Goal: Information Seeking & Learning: Learn about a topic

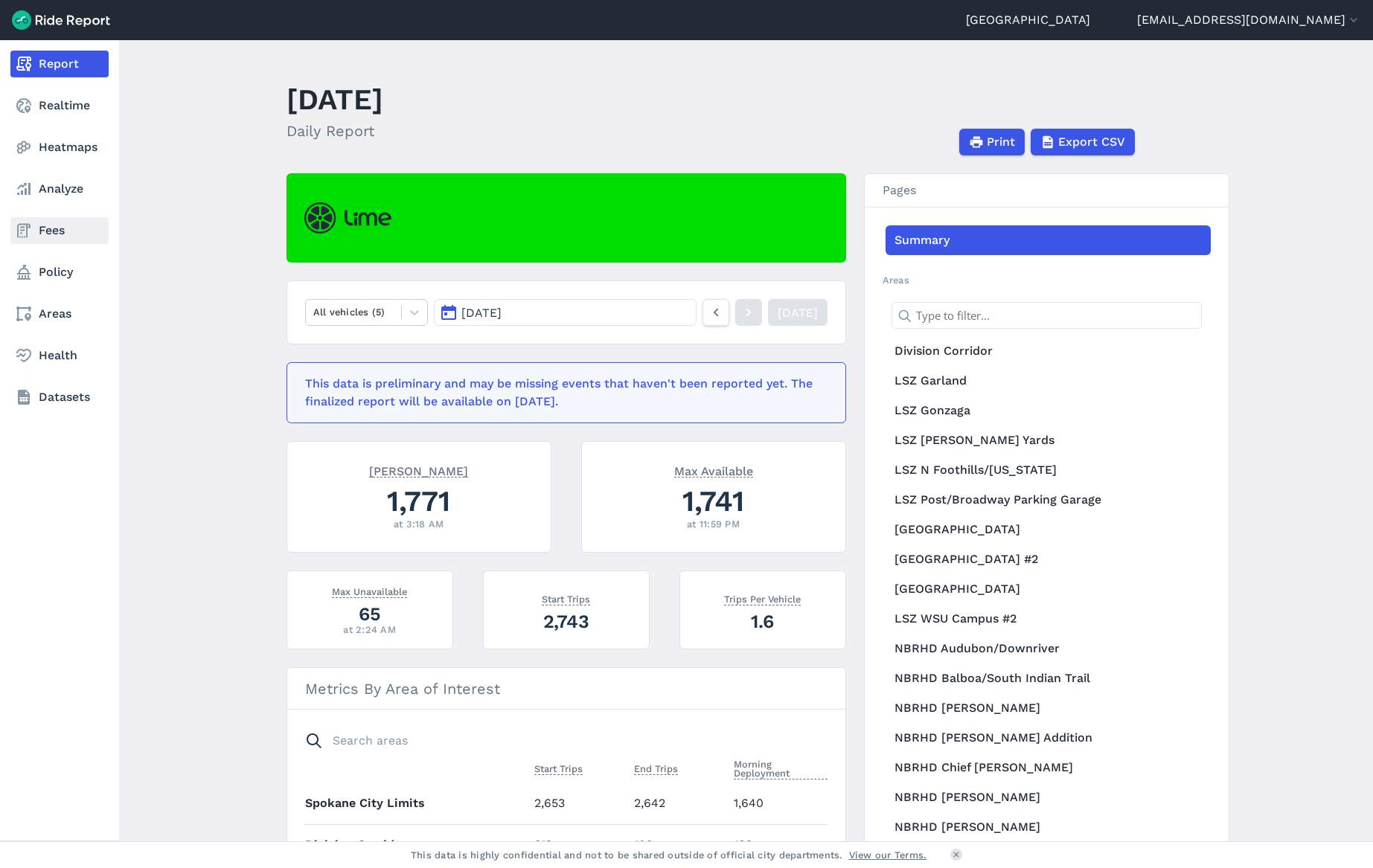
click at [62, 227] on link "Fees" at bounding box center [60, 231] width 99 height 27
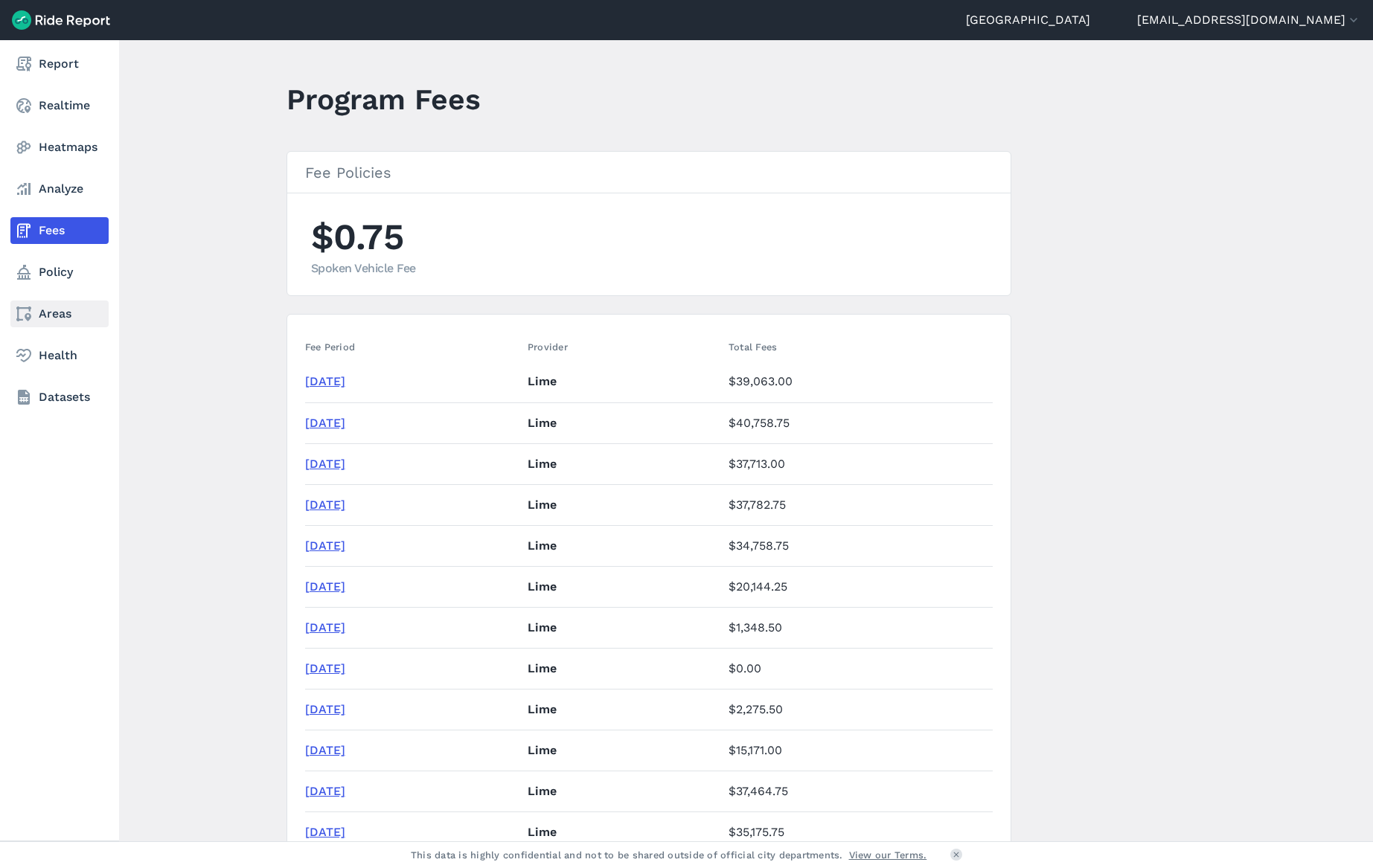
click at [68, 319] on link "Areas" at bounding box center [60, 314] width 99 height 27
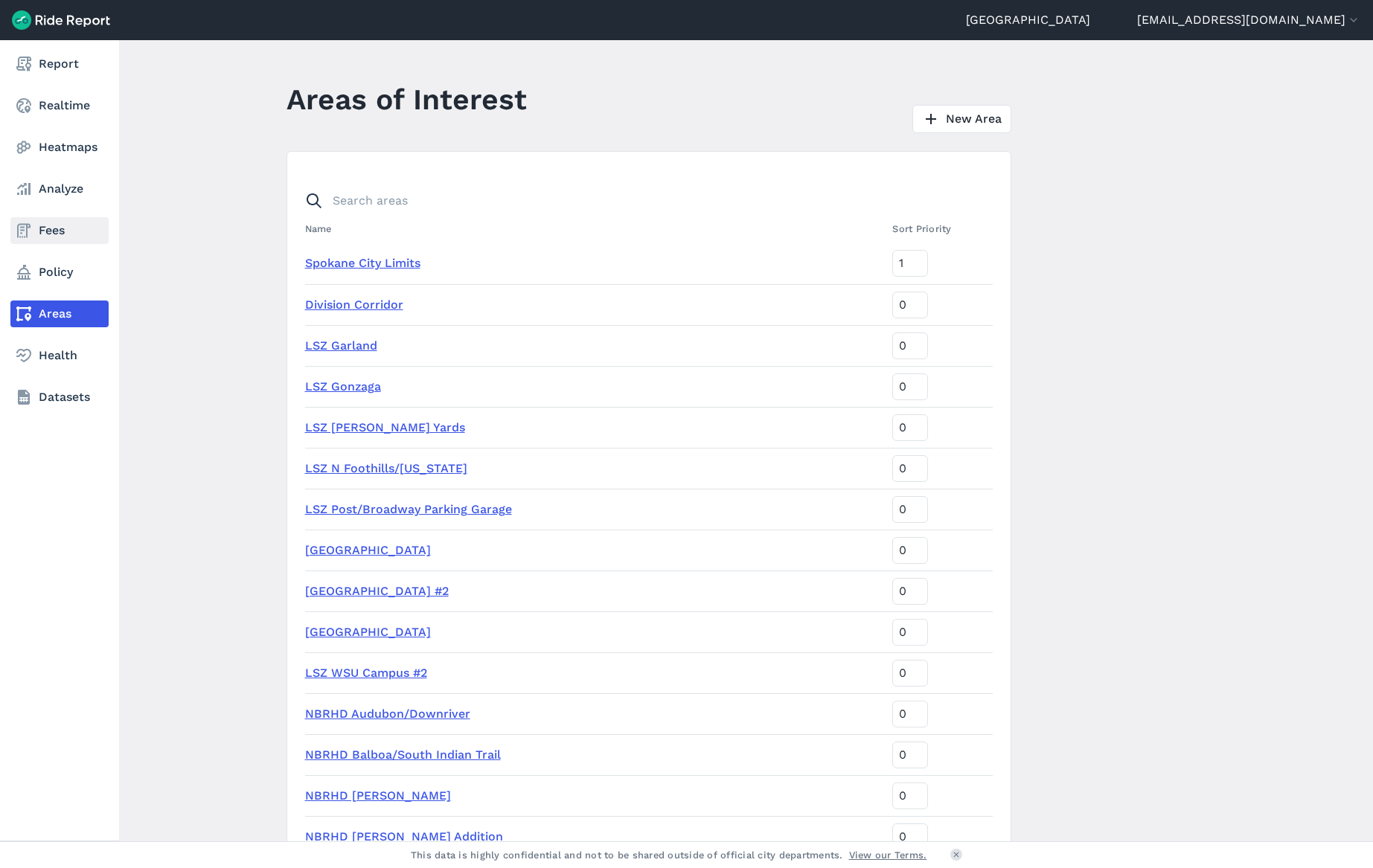
click at [44, 226] on link "Fees" at bounding box center [60, 231] width 99 height 27
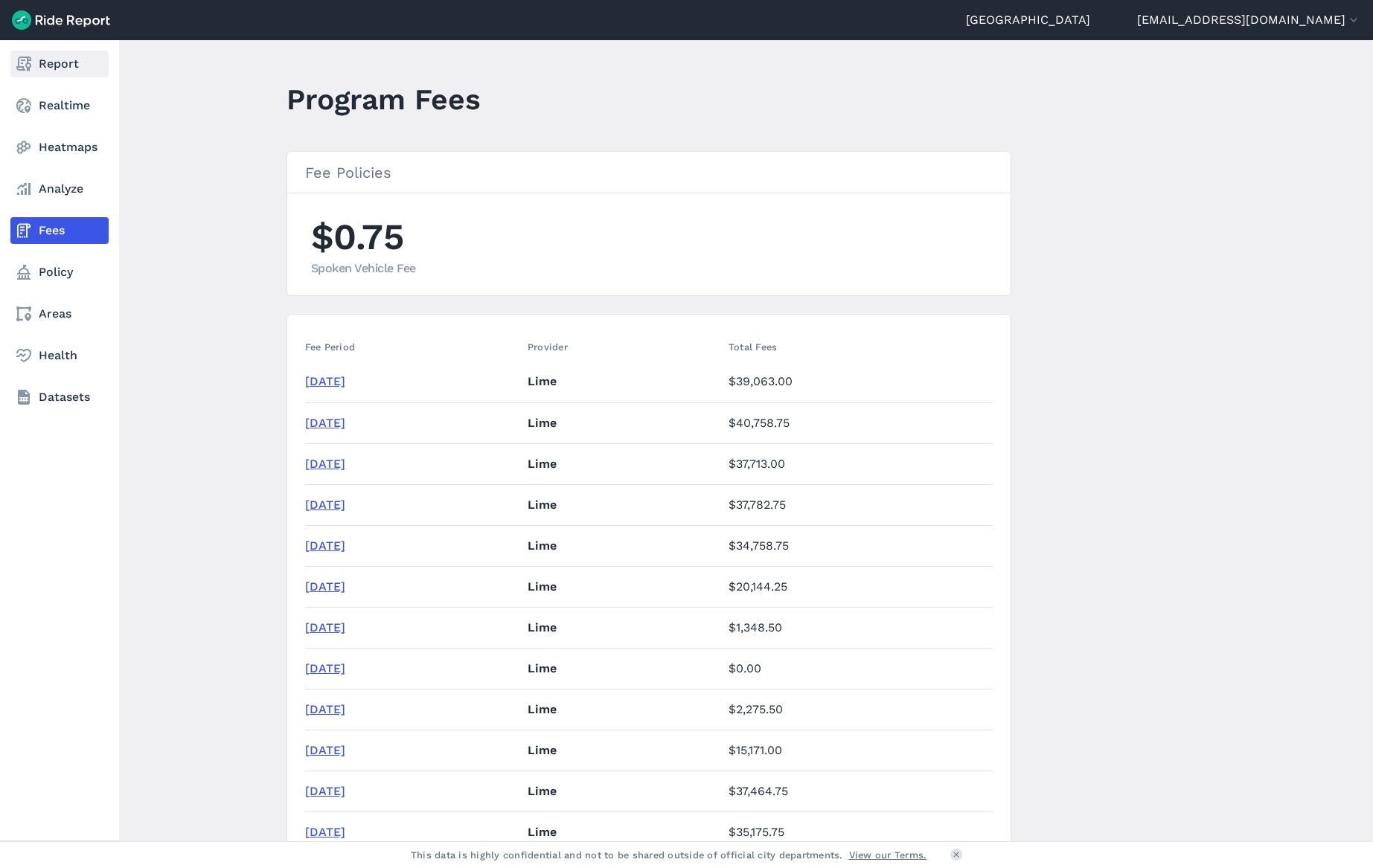
click at [68, 71] on link "Report" at bounding box center [60, 64] width 99 height 27
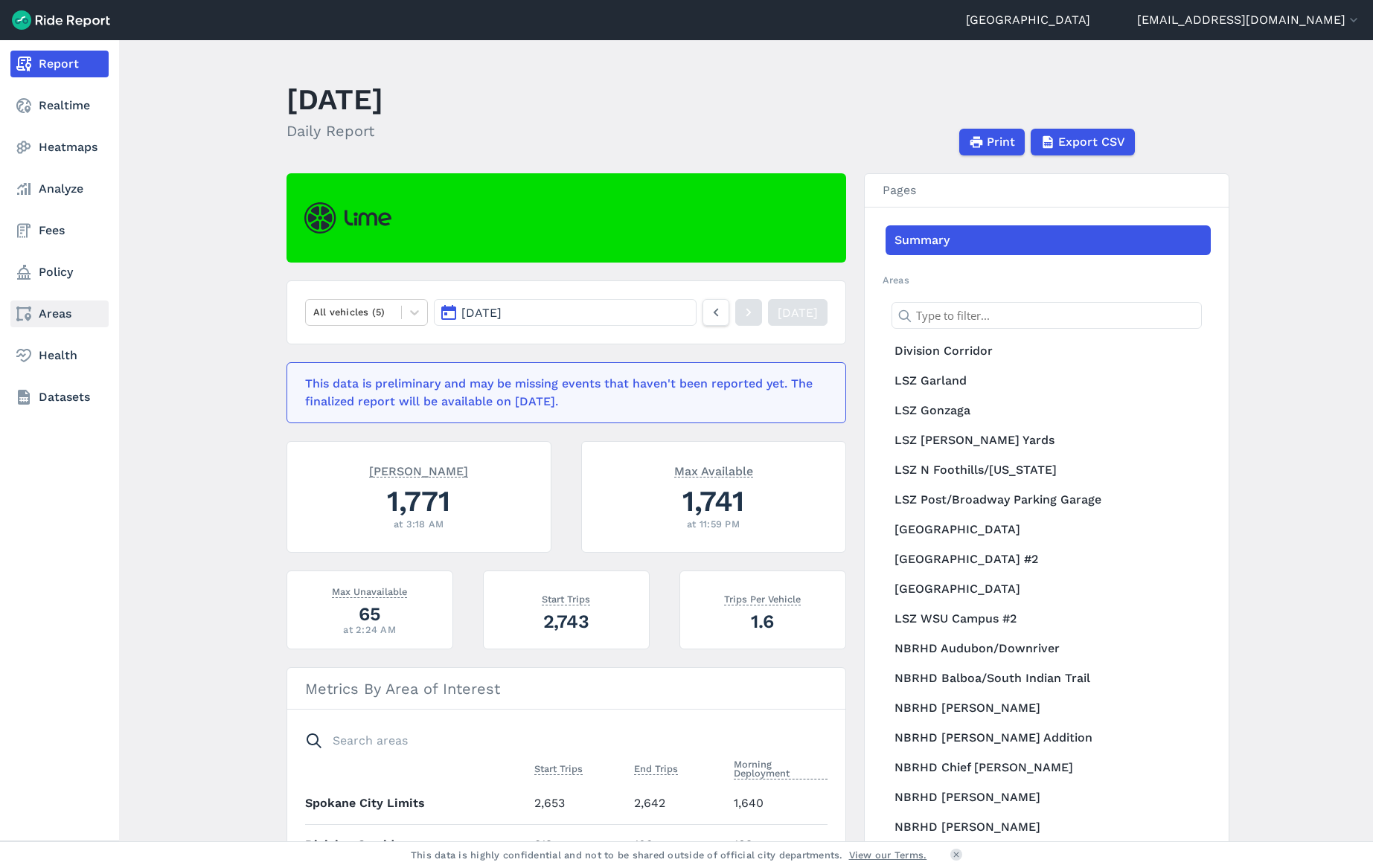
click at [65, 314] on link "Areas" at bounding box center [60, 314] width 99 height 27
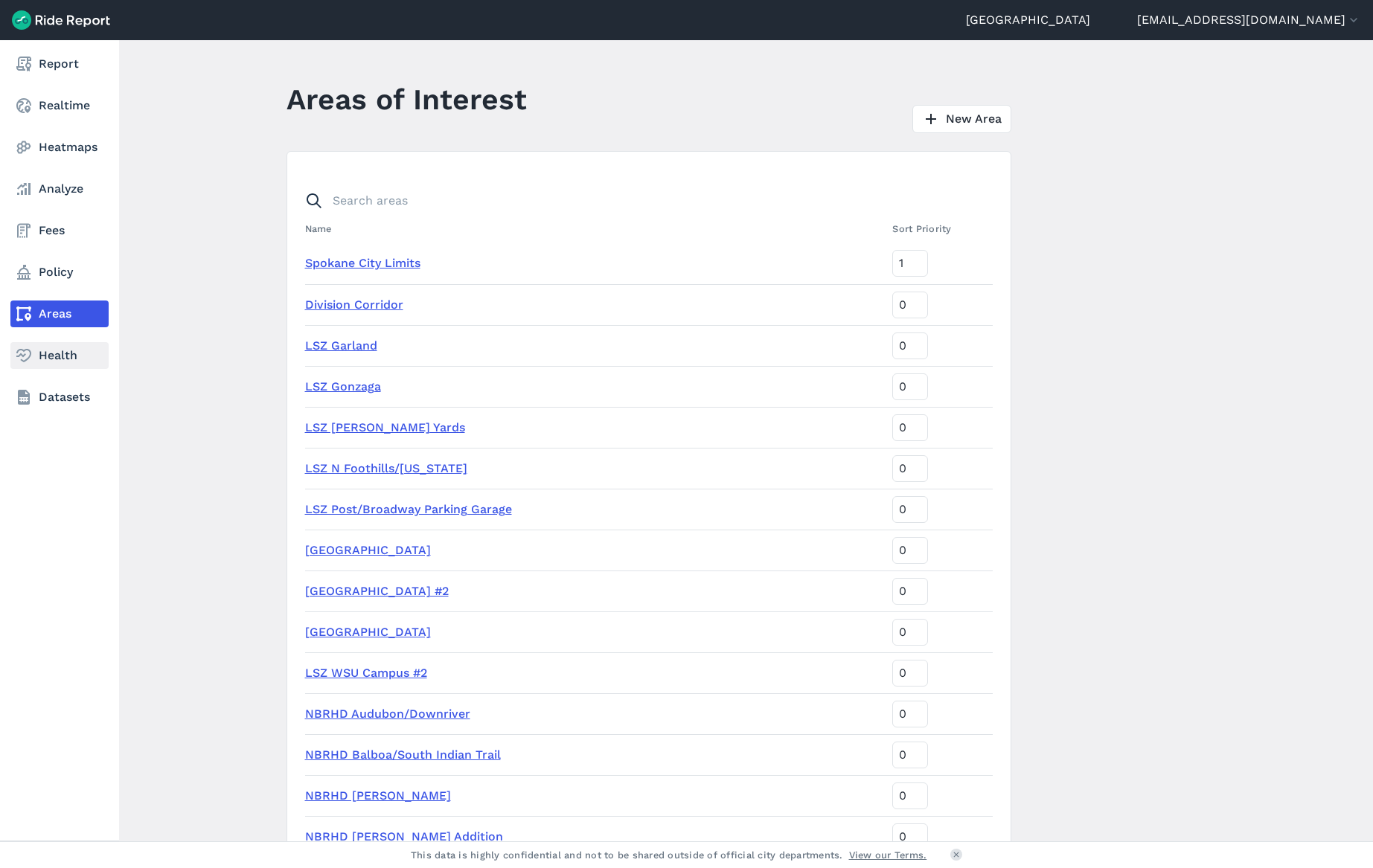
click at [67, 351] on link "Health" at bounding box center [60, 356] width 99 height 27
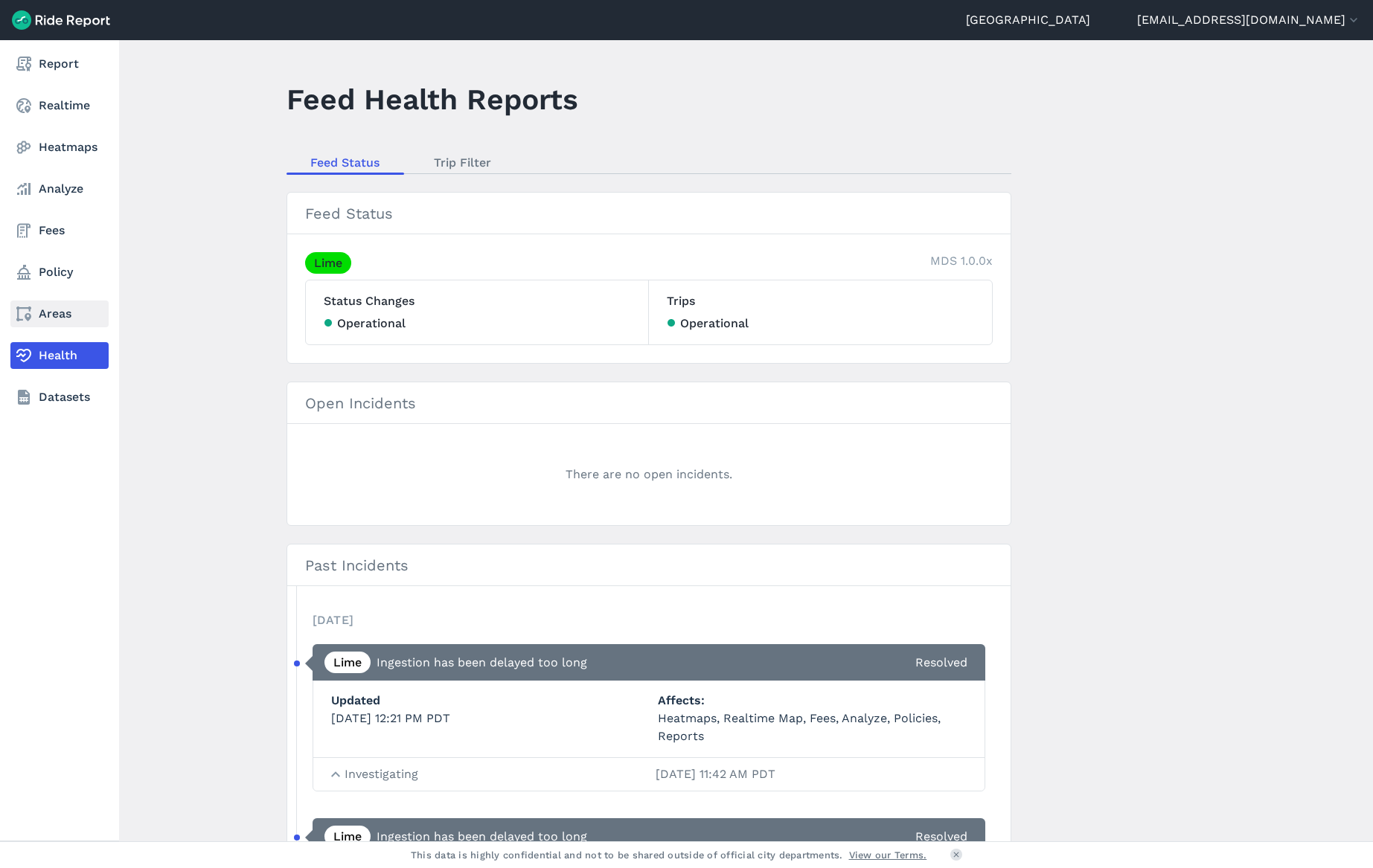
click at [61, 319] on link "Areas" at bounding box center [60, 314] width 99 height 27
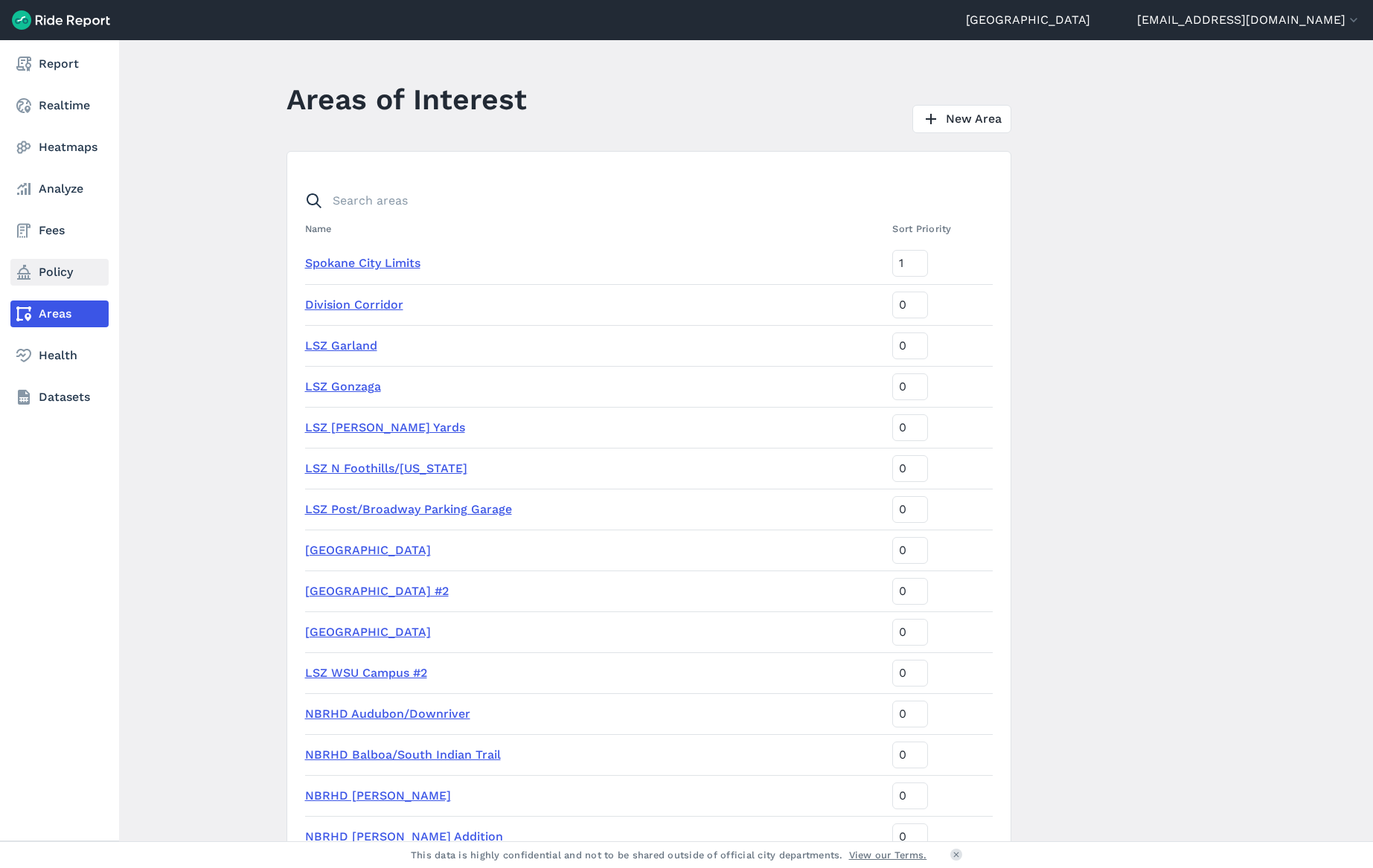
click at [53, 271] on link "Policy" at bounding box center [60, 272] width 99 height 27
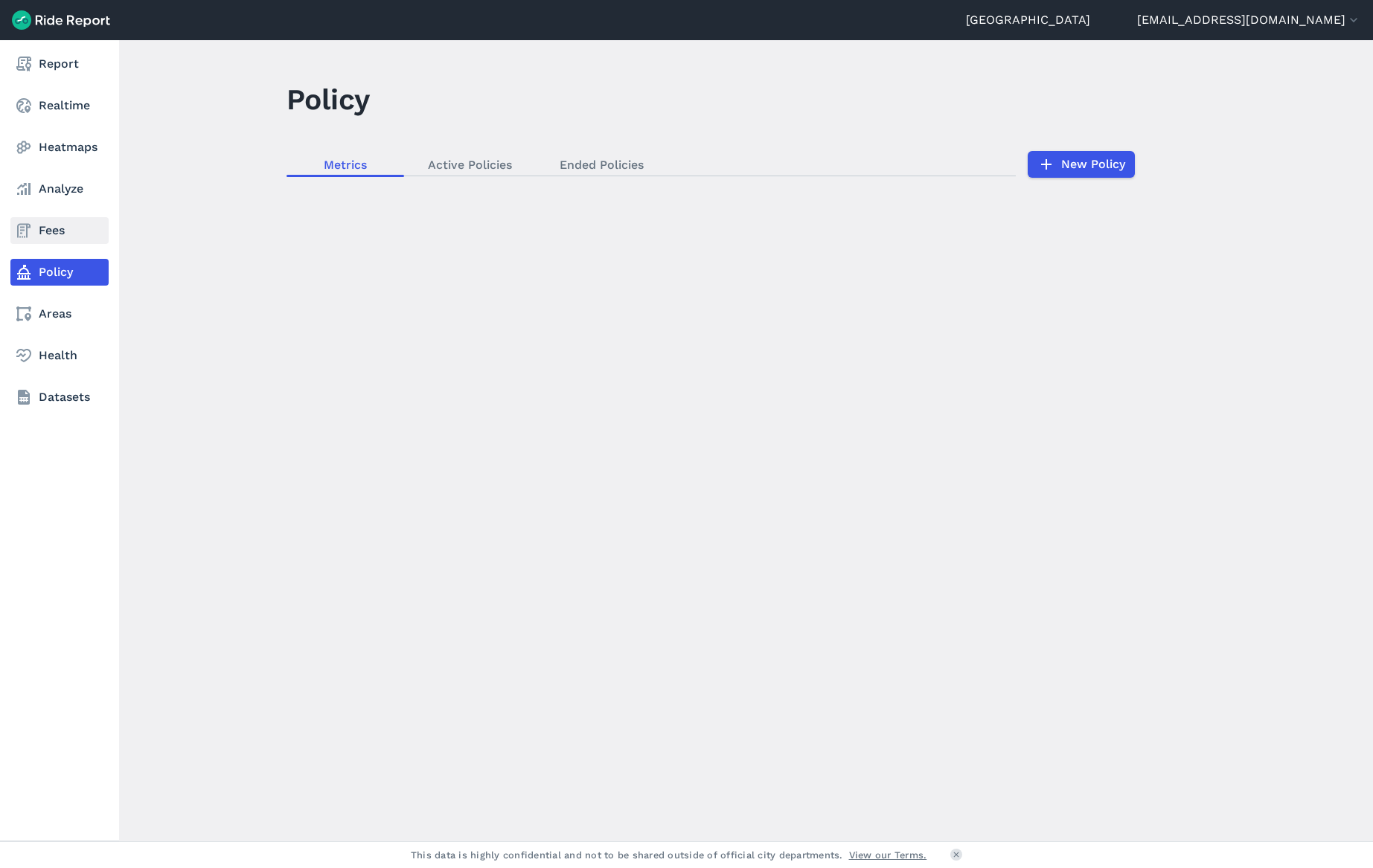
click at [48, 233] on link "Fees" at bounding box center [60, 231] width 99 height 27
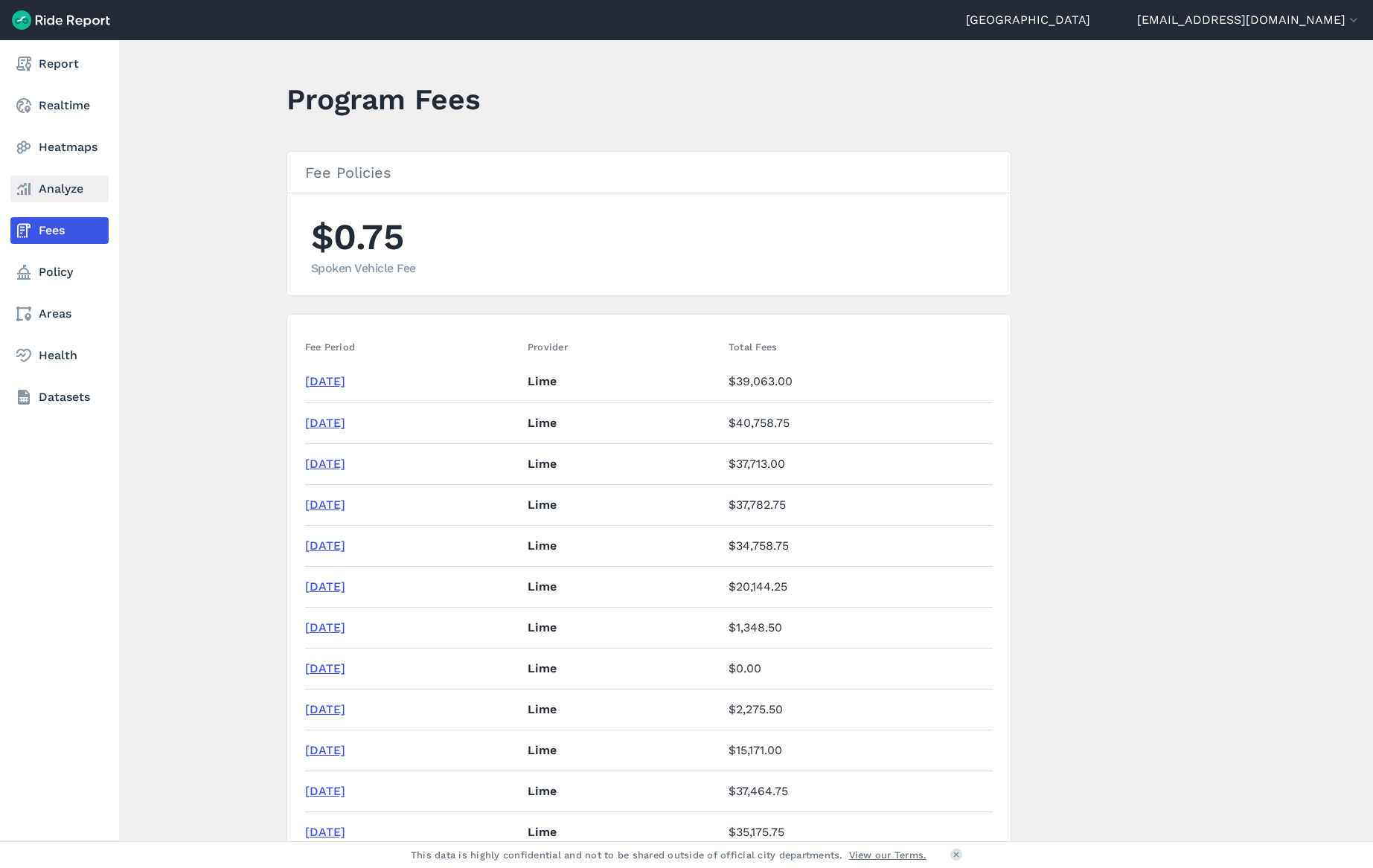
click at [48, 201] on link "Analyze" at bounding box center [60, 189] width 99 height 27
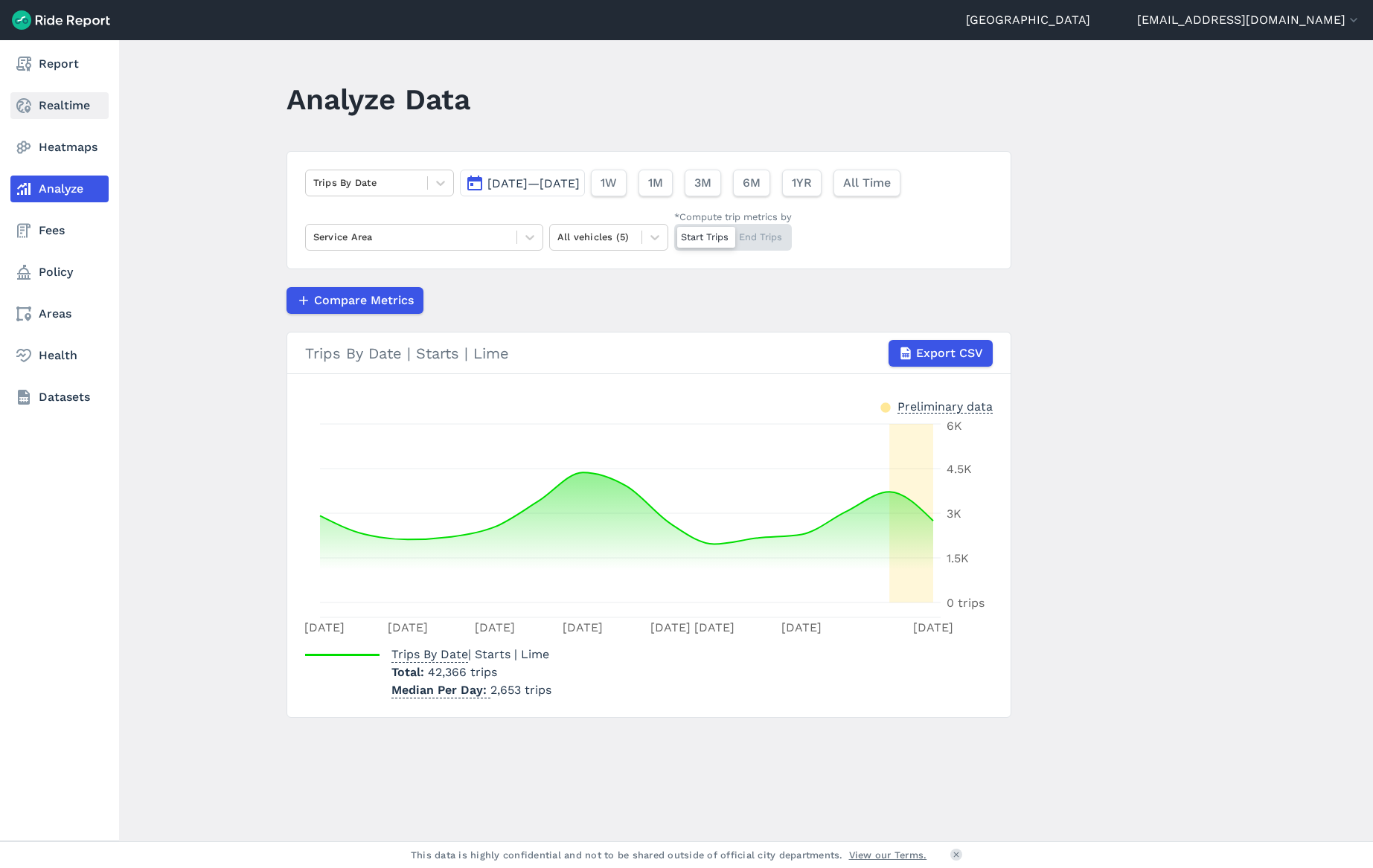
click at [57, 107] on link "Realtime" at bounding box center [60, 105] width 99 height 27
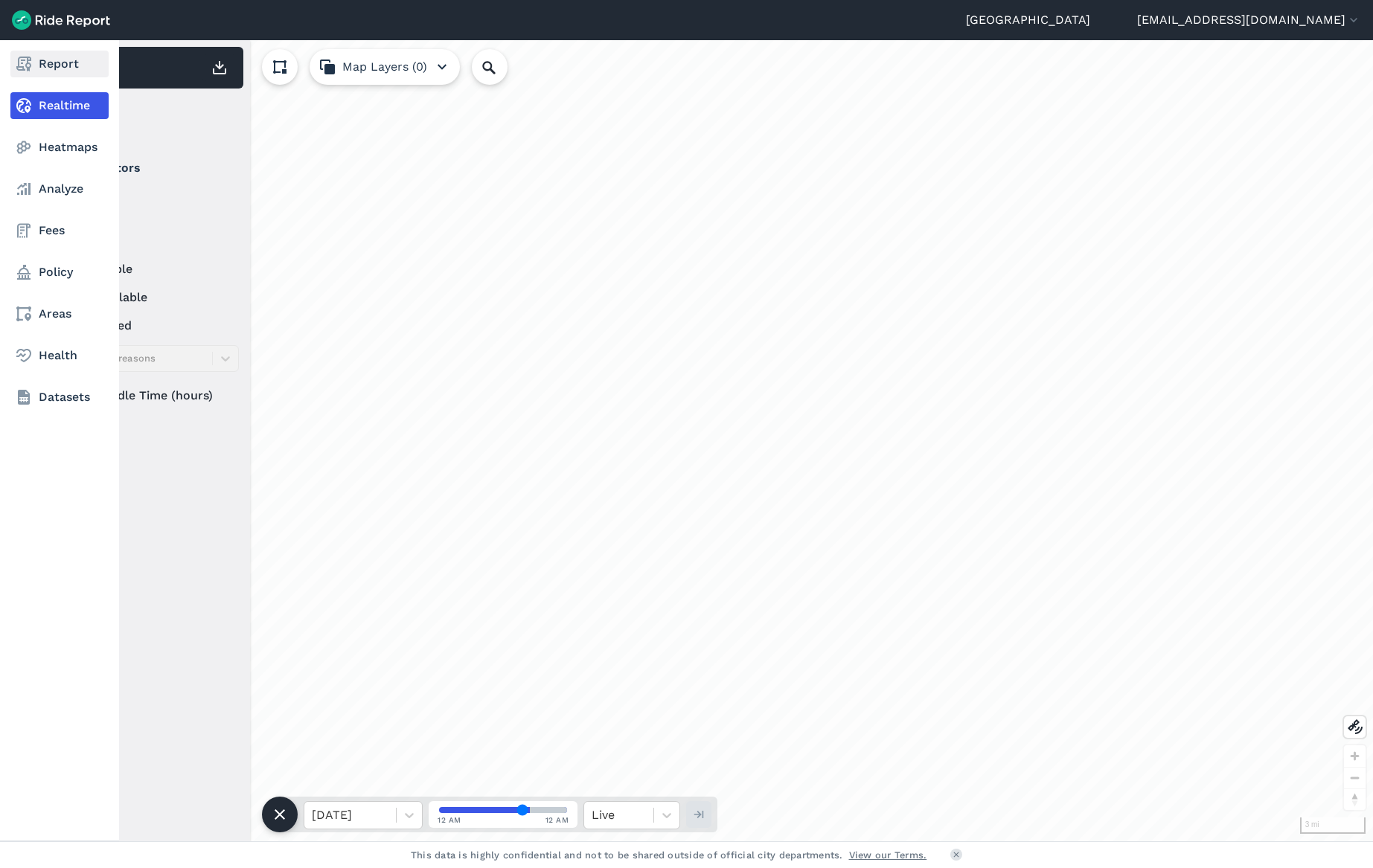
click at [57, 62] on link "Report" at bounding box center [60, 64] width 99 height 27
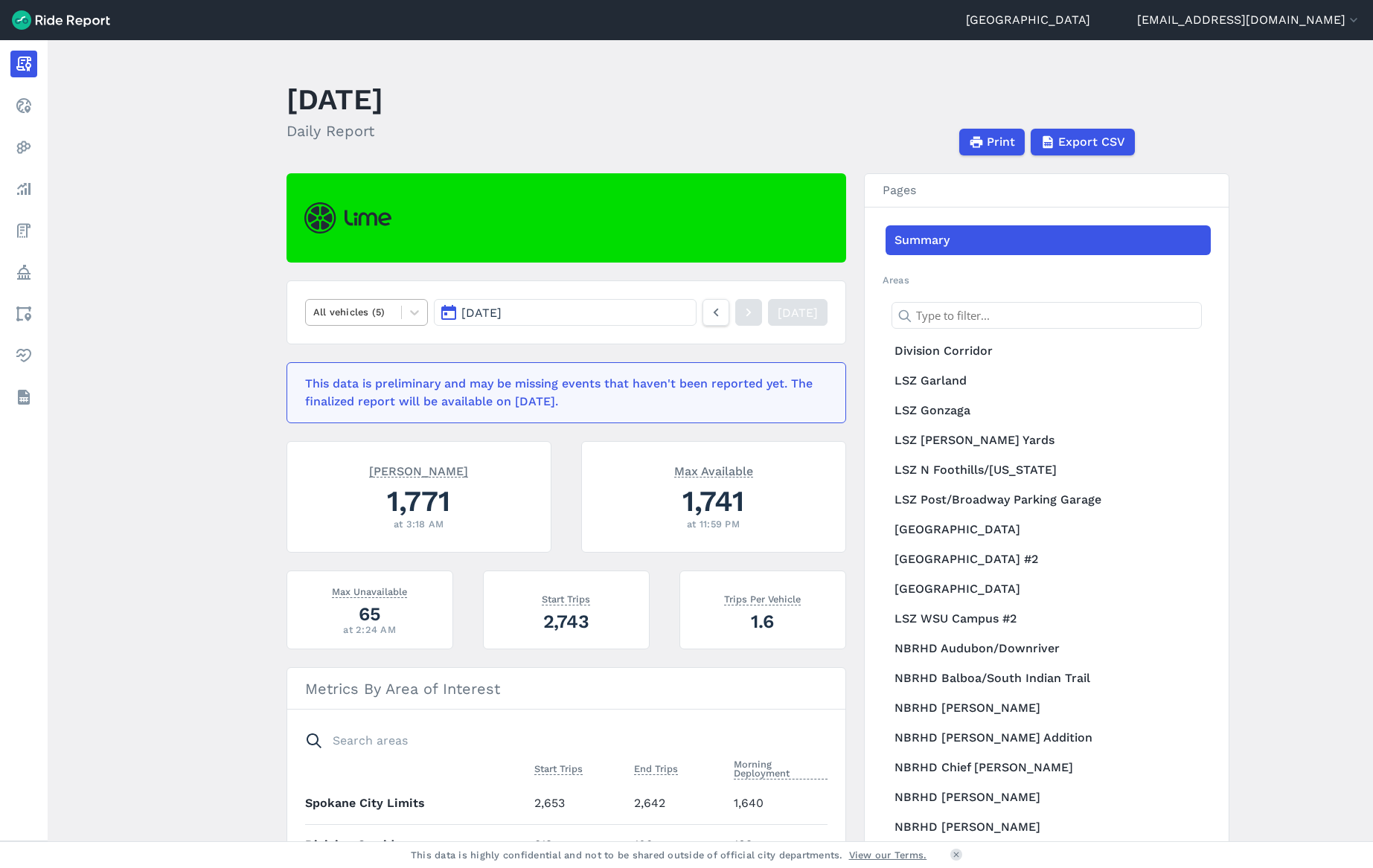
click at [396, 321] on div "All vehicles (5)" at bounding box center [353, 312] width 96 height 23
click at [402, 312] on div at bounding box center [414, 312] width 25 height 25
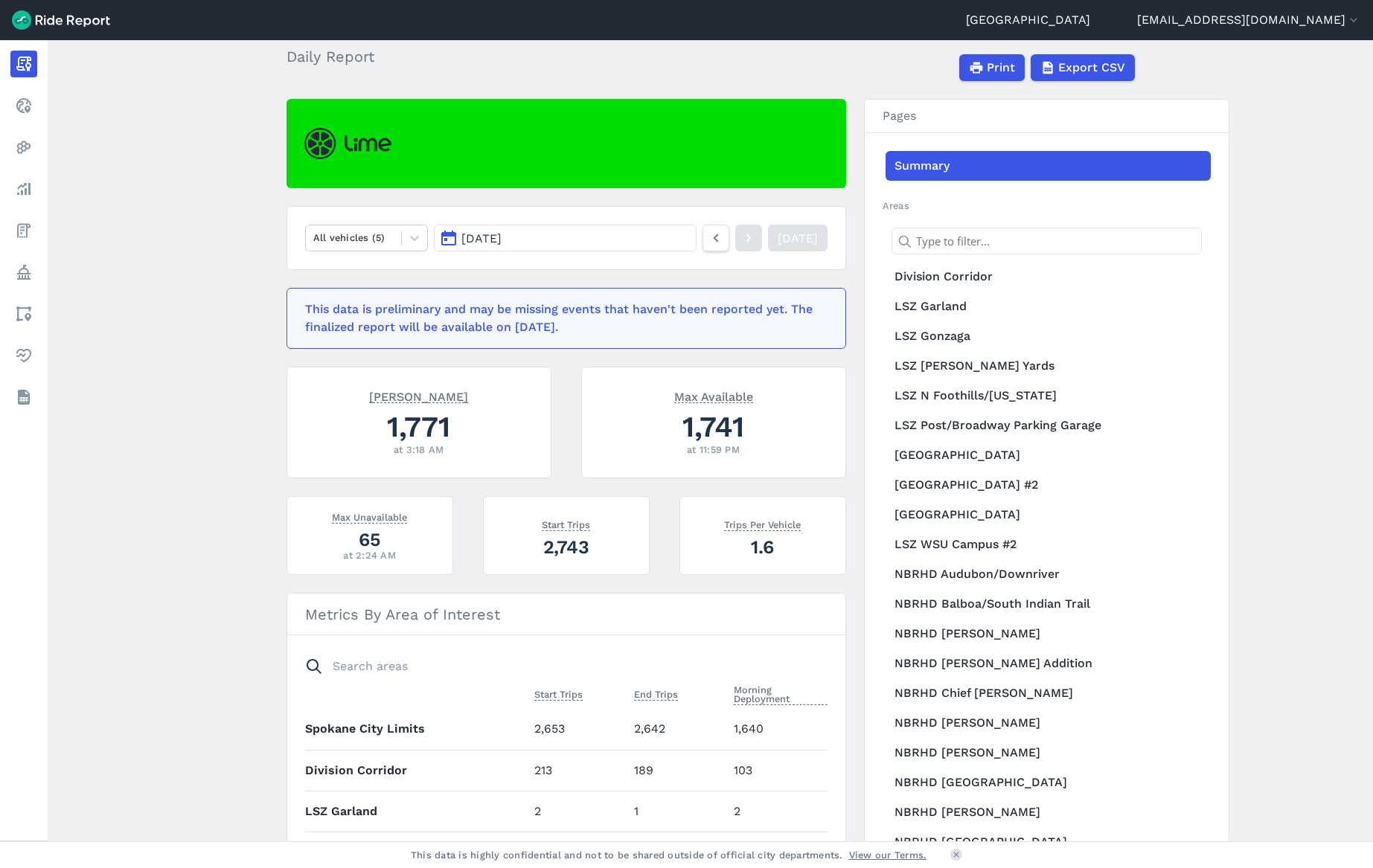
click at [662, 233] on button "[DATE]" at bounding box center [564, 238] width 262 height 27
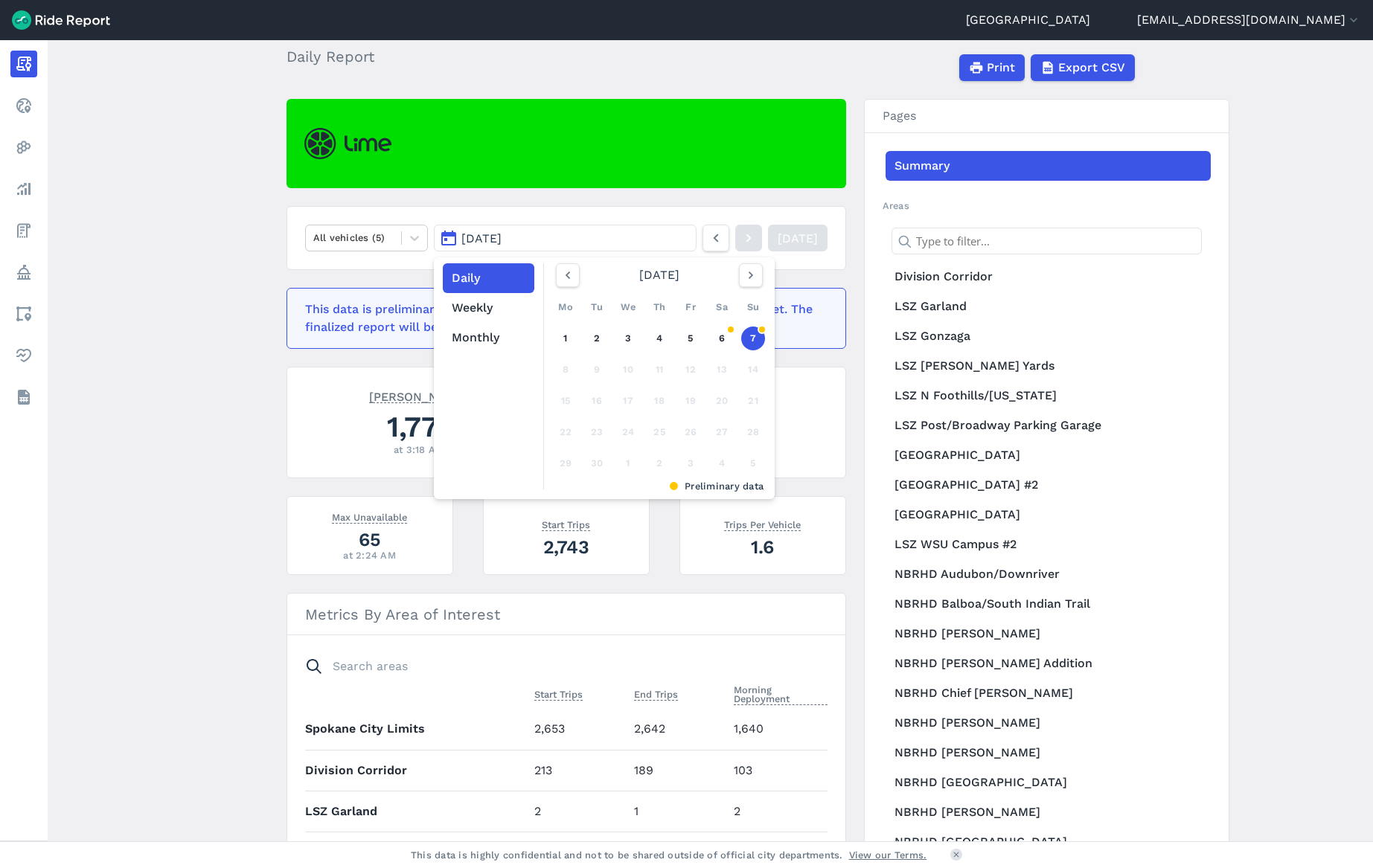
click at [662, 233] on button "[DATE]" at bounding box center [564, 238] width 262 height 27
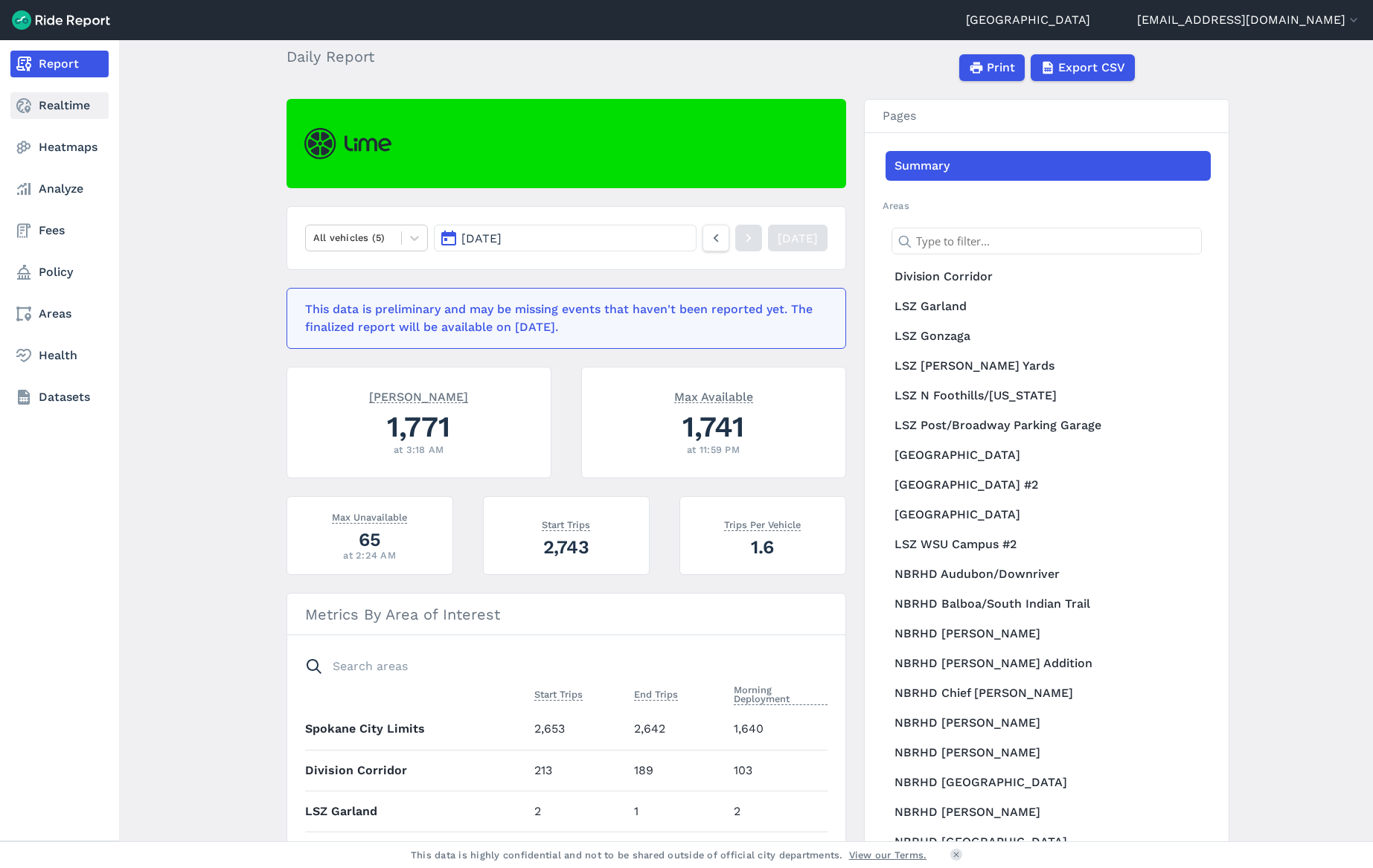
click at [57, 99] on link "Realtime" at bounding box center [60, 105] width 99 height 27
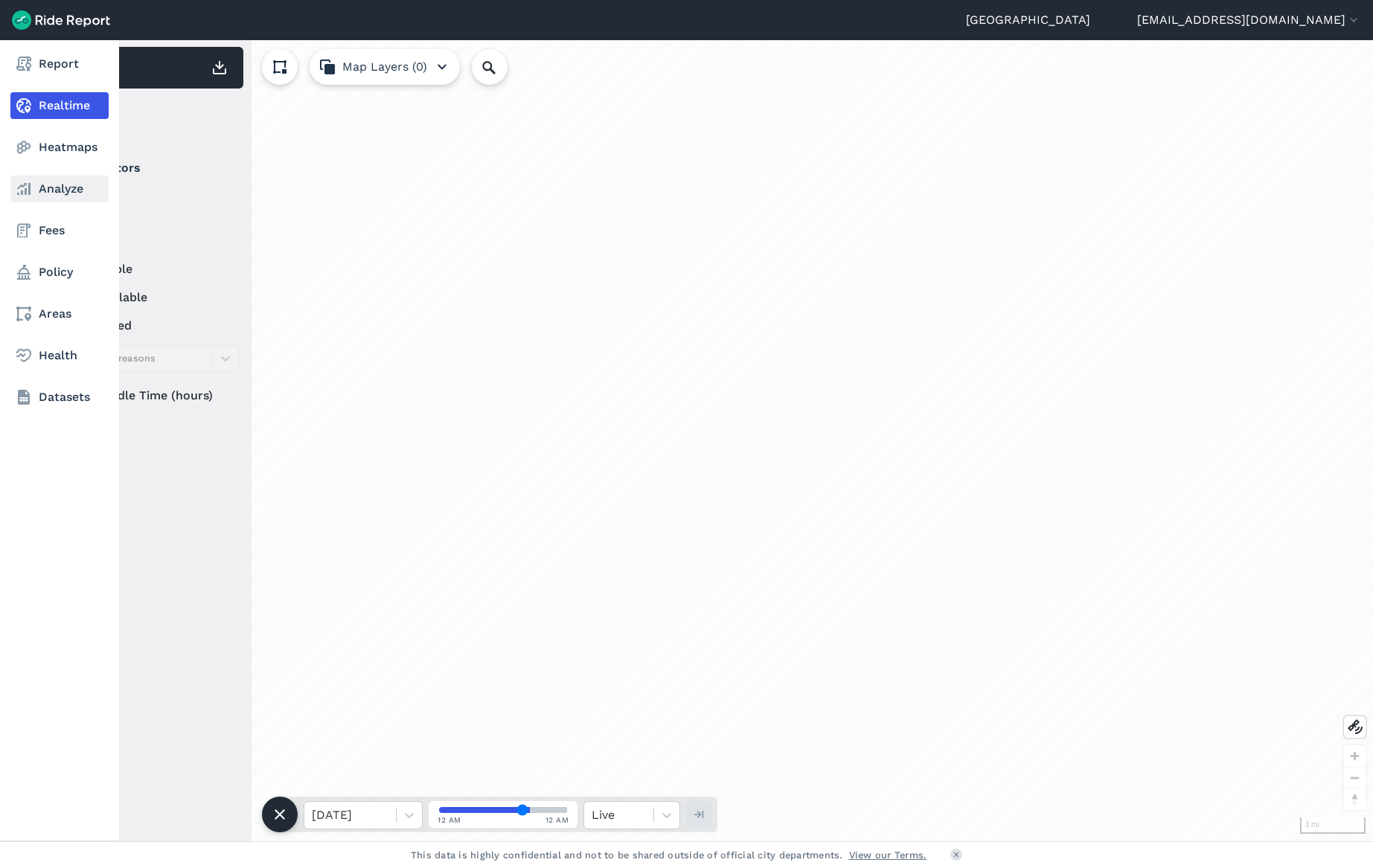
click at [67, 189] on link "Analyze" at bounding box center [60, 189] width 99 height 27
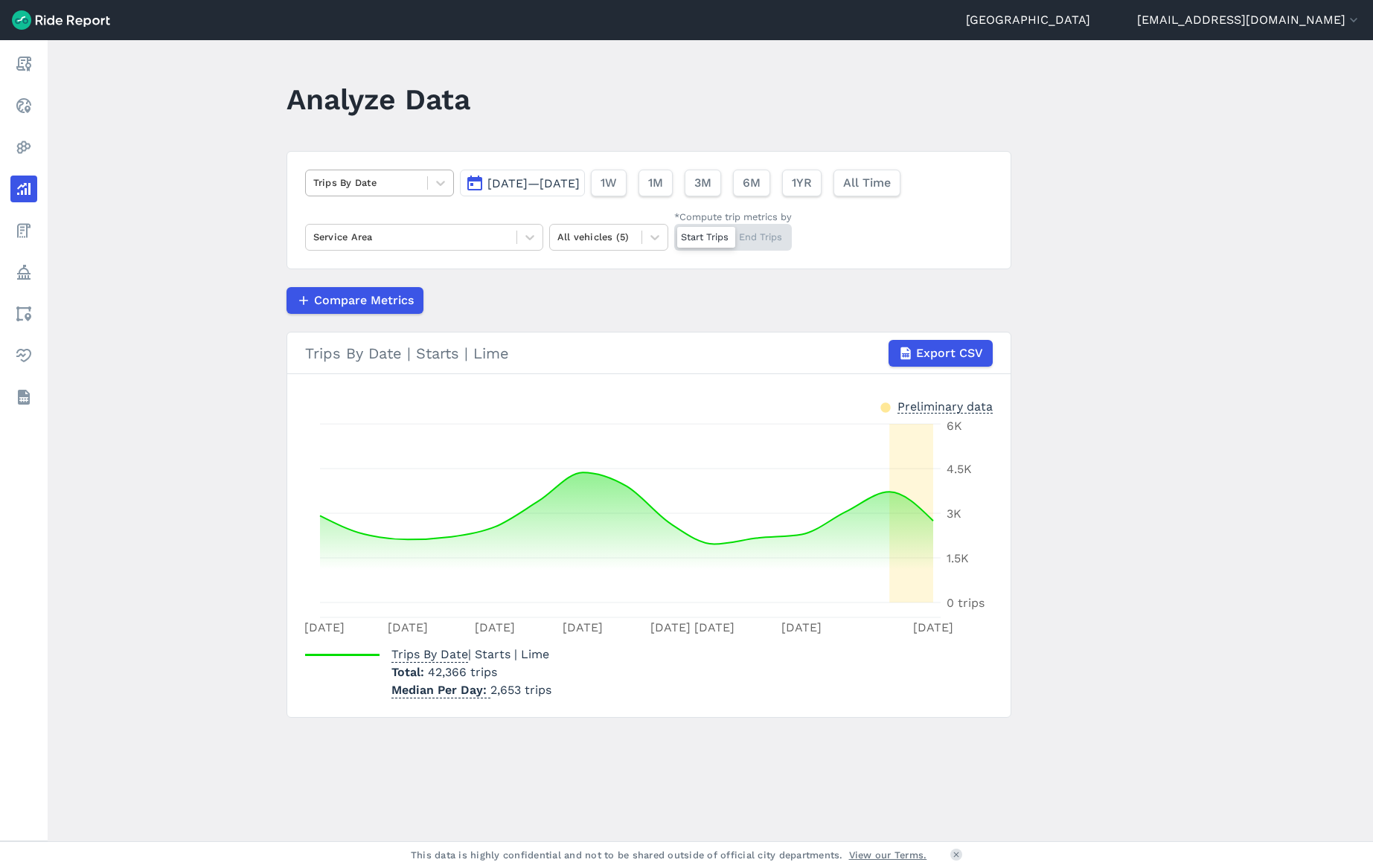
click at [402, 179] on div at bounding box center [366, 182] width 107 height 17
click at [401, 179] on div at bounding box center [366, 182] width 107 height 17
click at [811, 188] on span "1YR" at bounding box center [801, 183] width 20 height 18
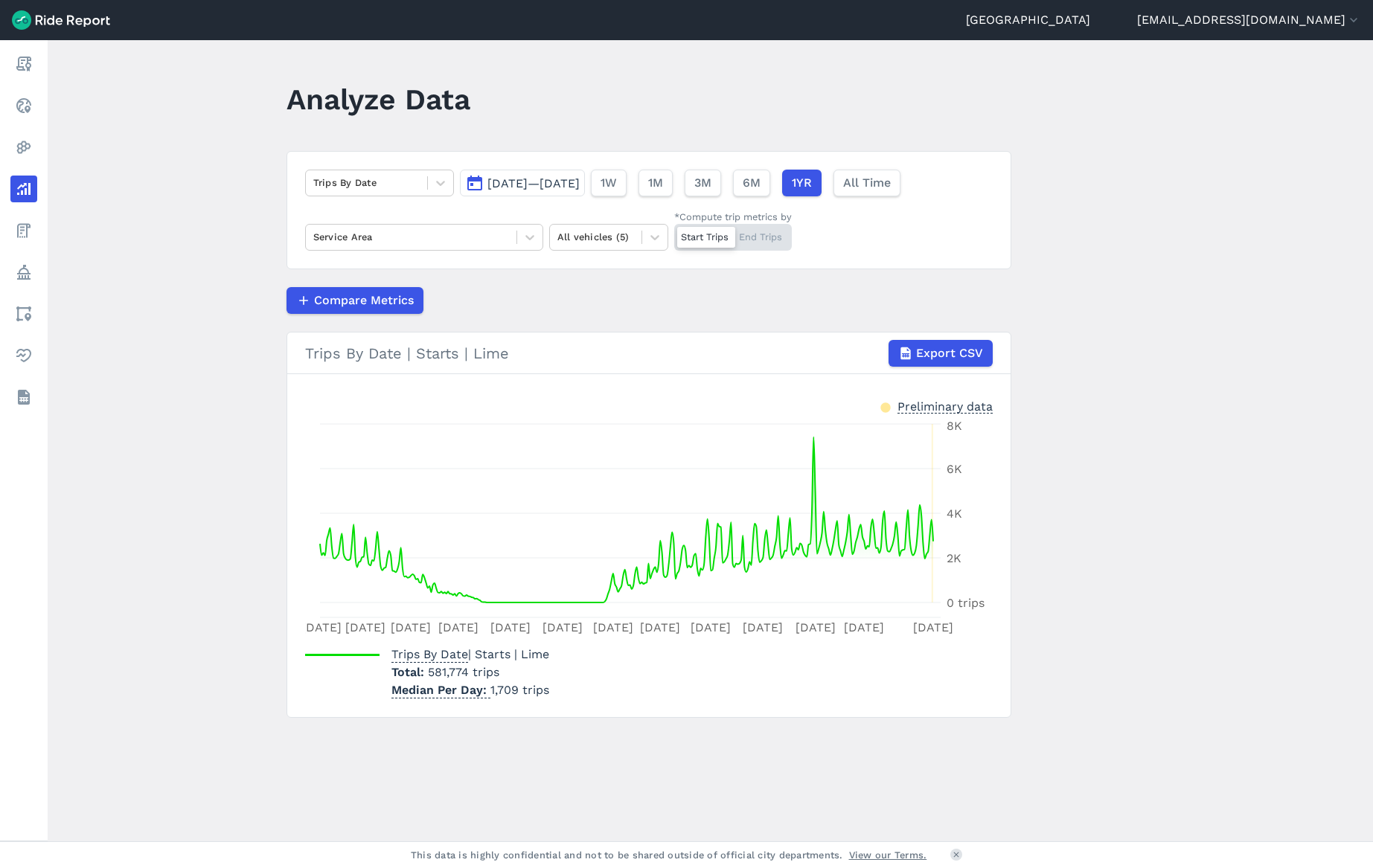
click at [580, 186] on span "[DATE]—[DATE]" at bounding box center [533, 183] width 92 height 14
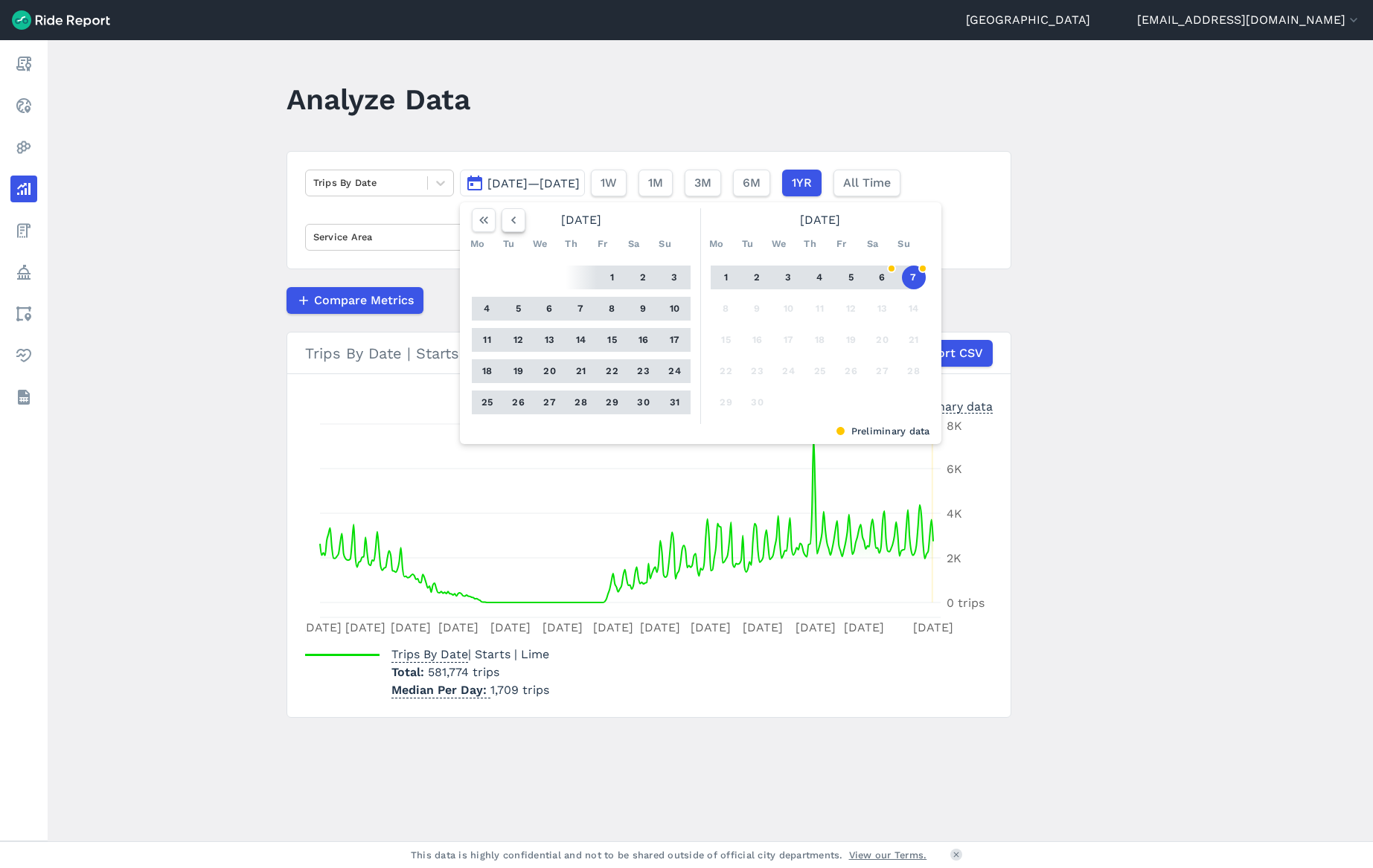
click at [507, 218] on icon "button" at bounding box center [513, 220] width 15 height 15
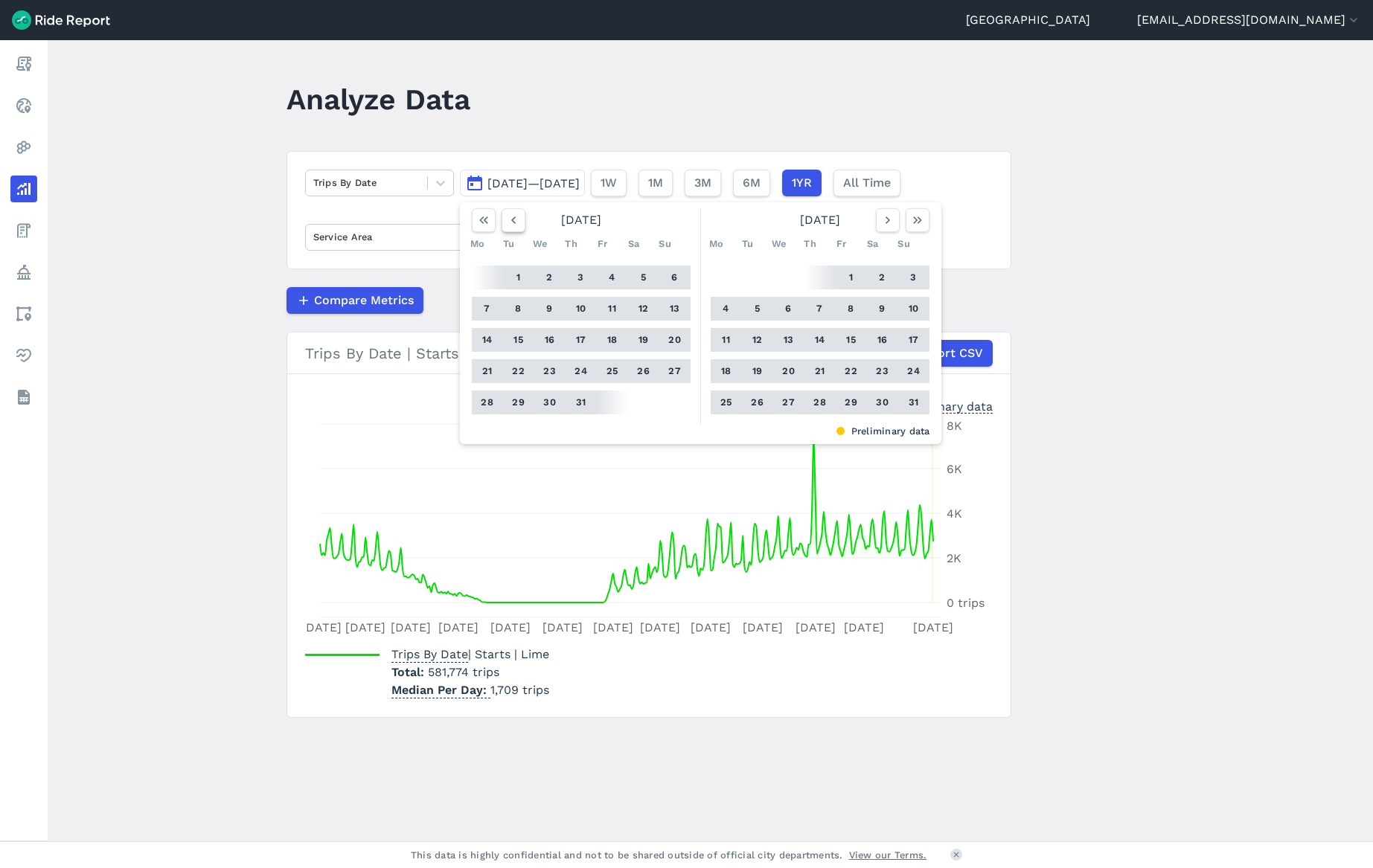
click at [507, 218] on icon "button" at bounding box center [513, 220] width 15 height 15
click at [507, 218] on icon "button" at bounding box center [513, 220] width 15 height 15
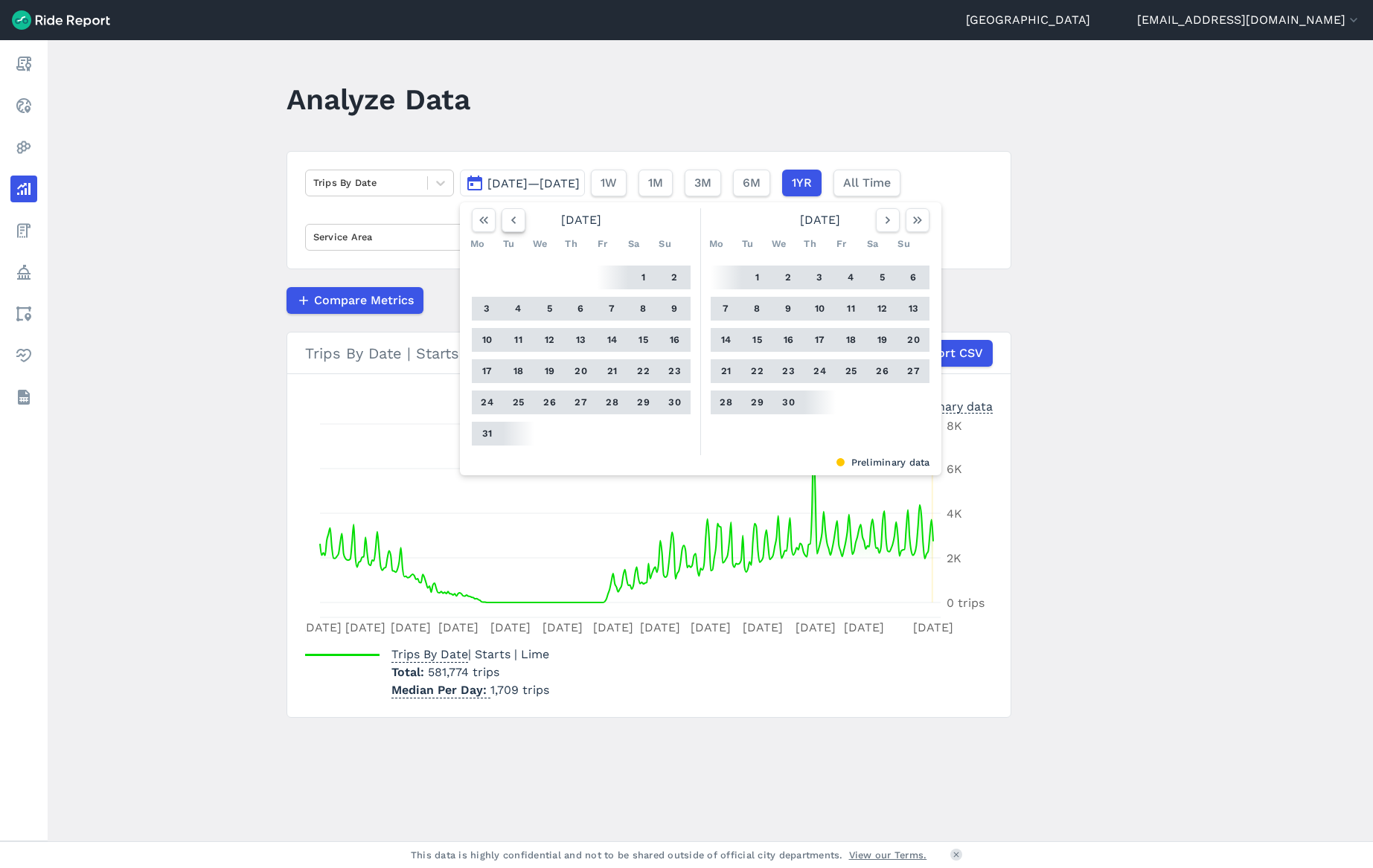
click at [506, 219] on icon "button" at bounding box center [513, 220] width 15 height 15
click at [506, 220] on icon "button" at bounding box center [513, 220] width 15 height 15
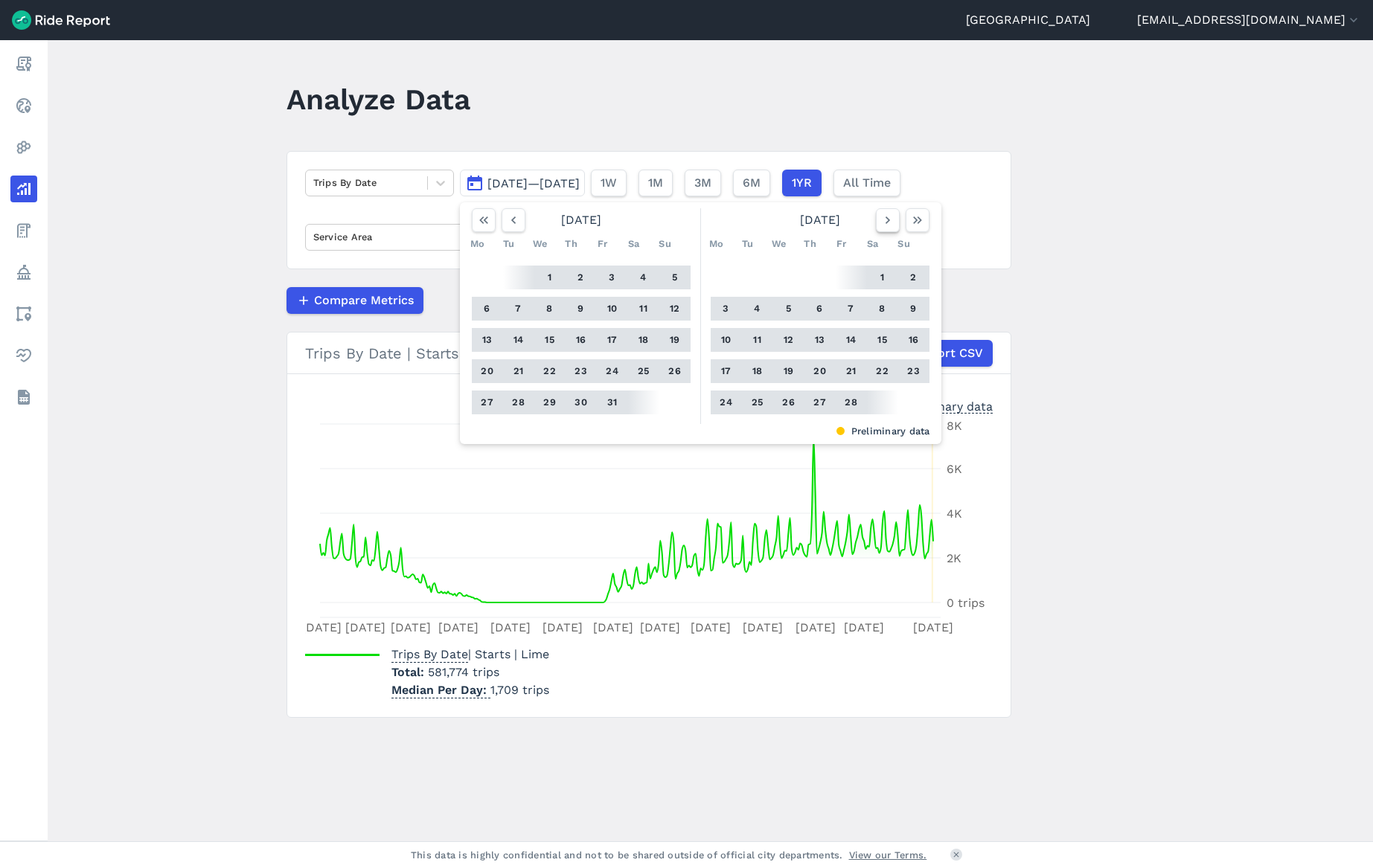
click at [890, 218] on icon "button" at bounding box center [888, 220] width 15 height 15
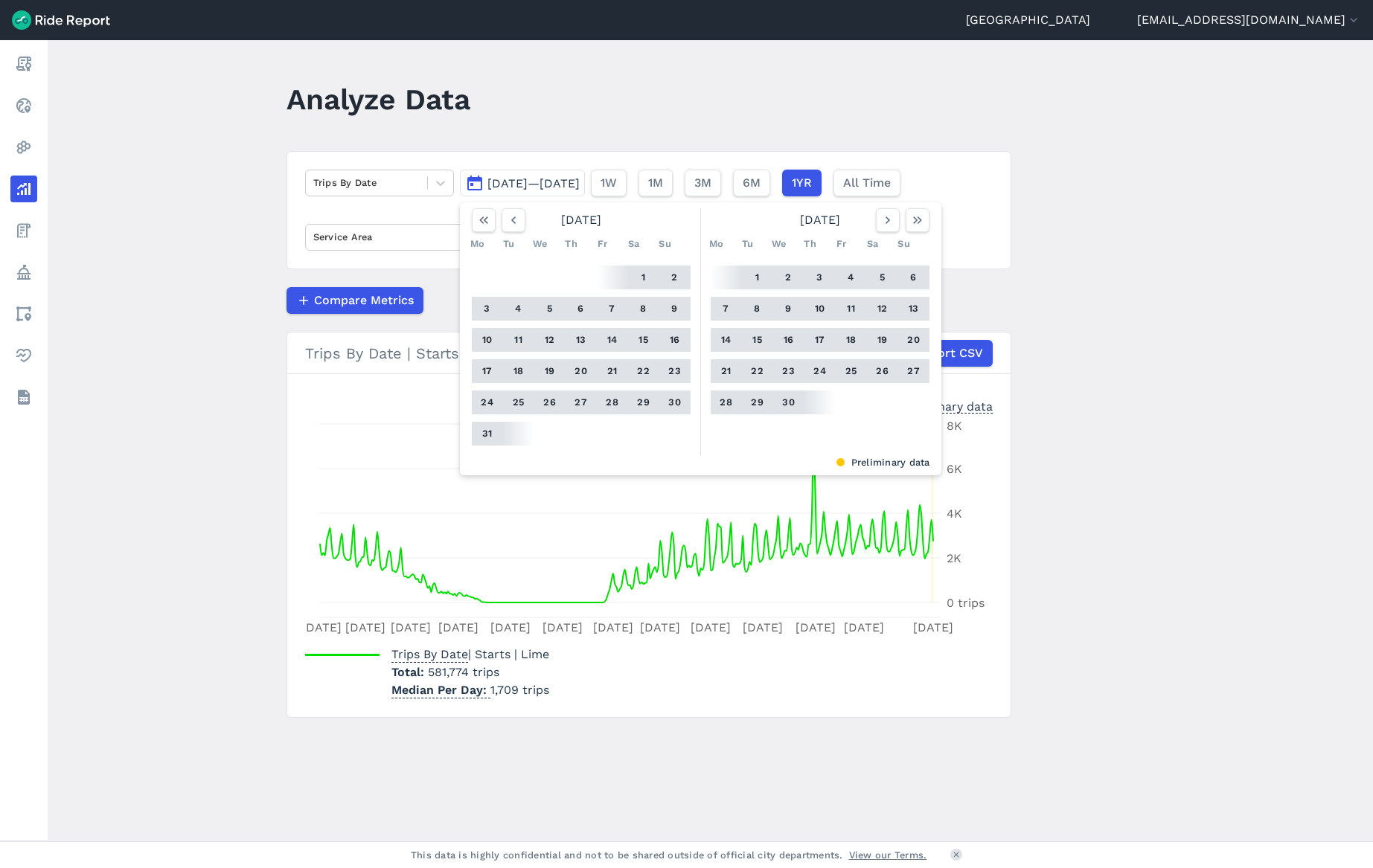
click at [641, 278] on button "1" at bounding box center [643, 277] width 24 height 24
click at [912, 226] on icon "button" at bounding box center [917, 220] width 15 height 15
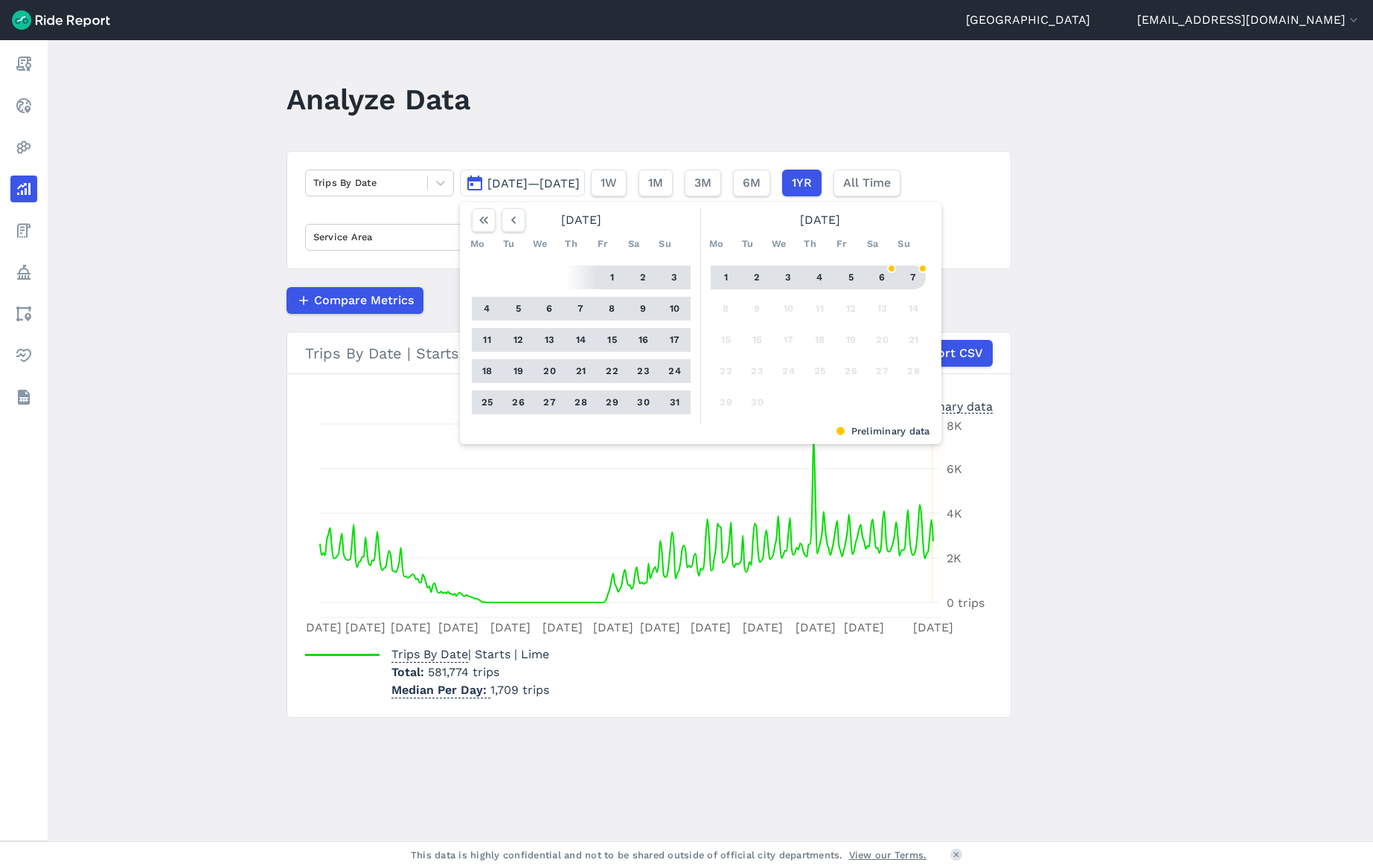
click at [911, 274] on button "7" at bounding box center [913, 277] width 24 height 24
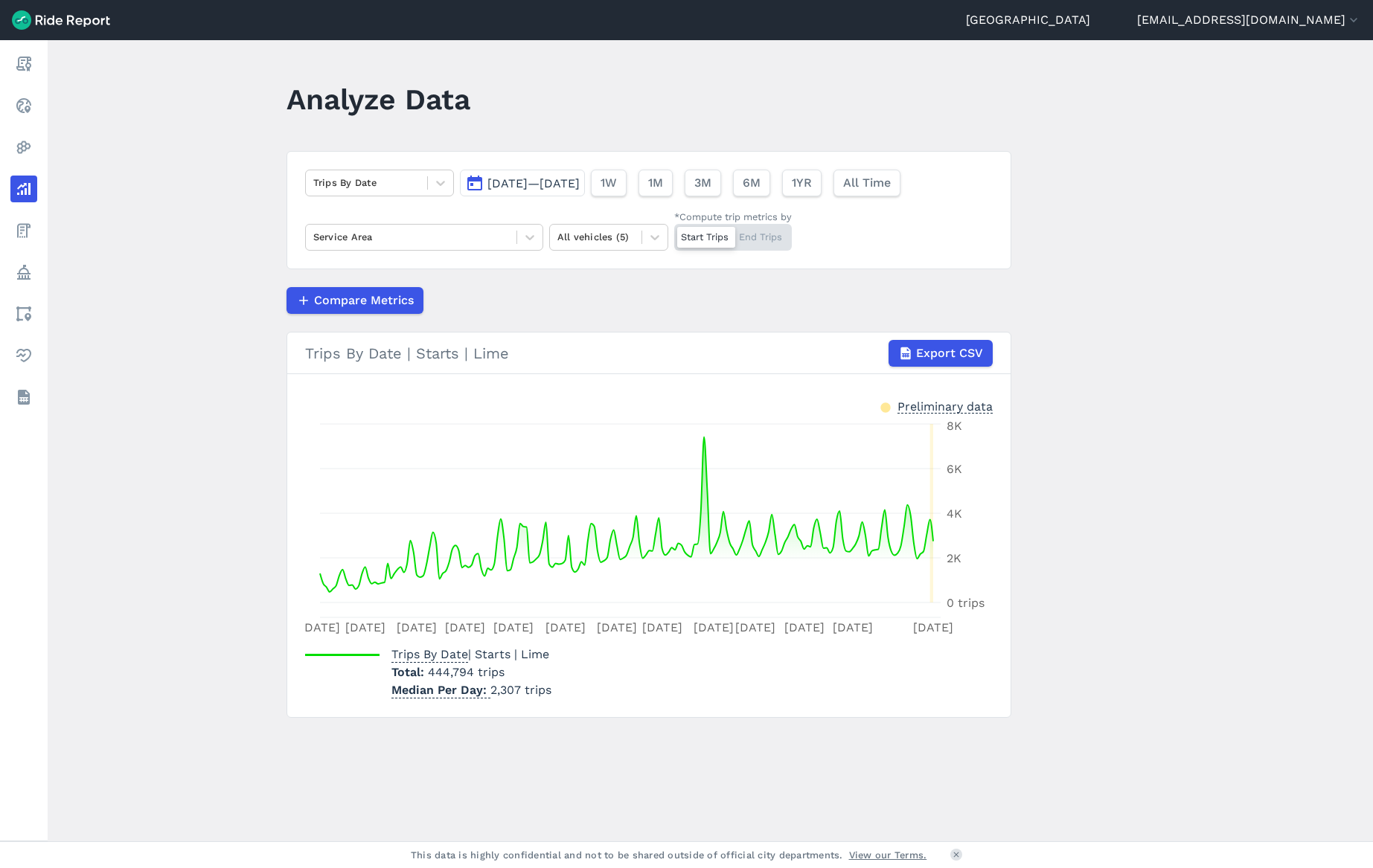
click at [217, 209] on main "Analyze Data Trips By Date [DATE]—[DATE] 1W 1M 3M 6M 1YR All Time Service Area …" at bounding box center [710, 441] width 1325 height 801
click at [197, 97] on main "Analyze Data Trips By Date [DATE]—[DATE] 1W 1M 3M 6M 1YR All Time Service Area …" at bounding box center [710, 441] width 1325 height 801
